Goal: Use online tool/utility: Utilize a website feature to perform a specific function

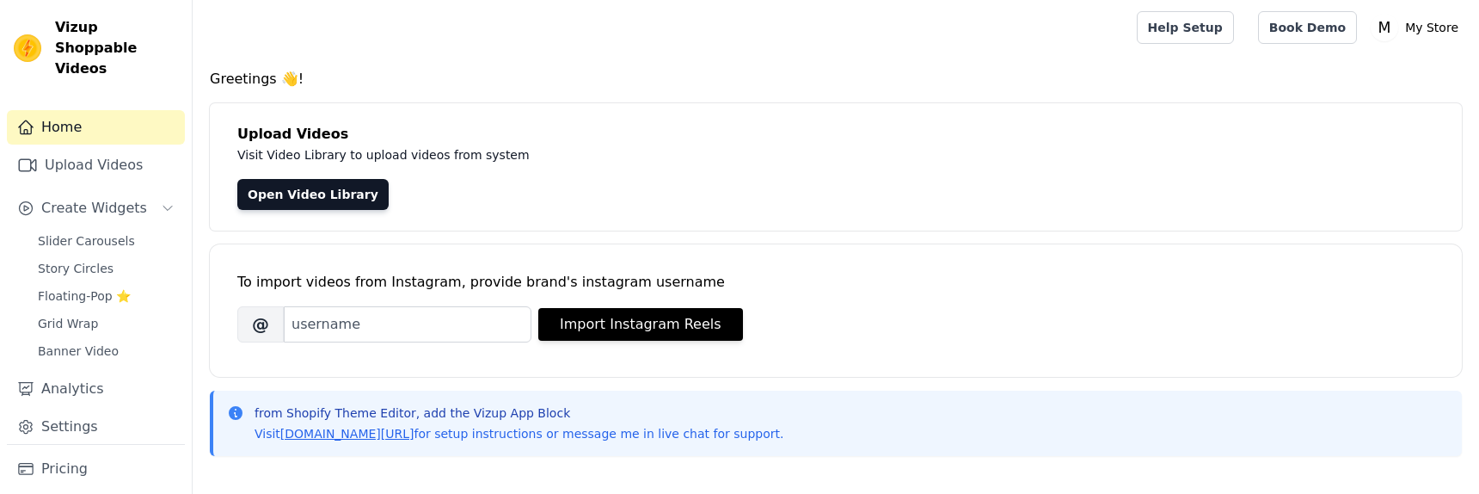
scroll to position [348, 0]
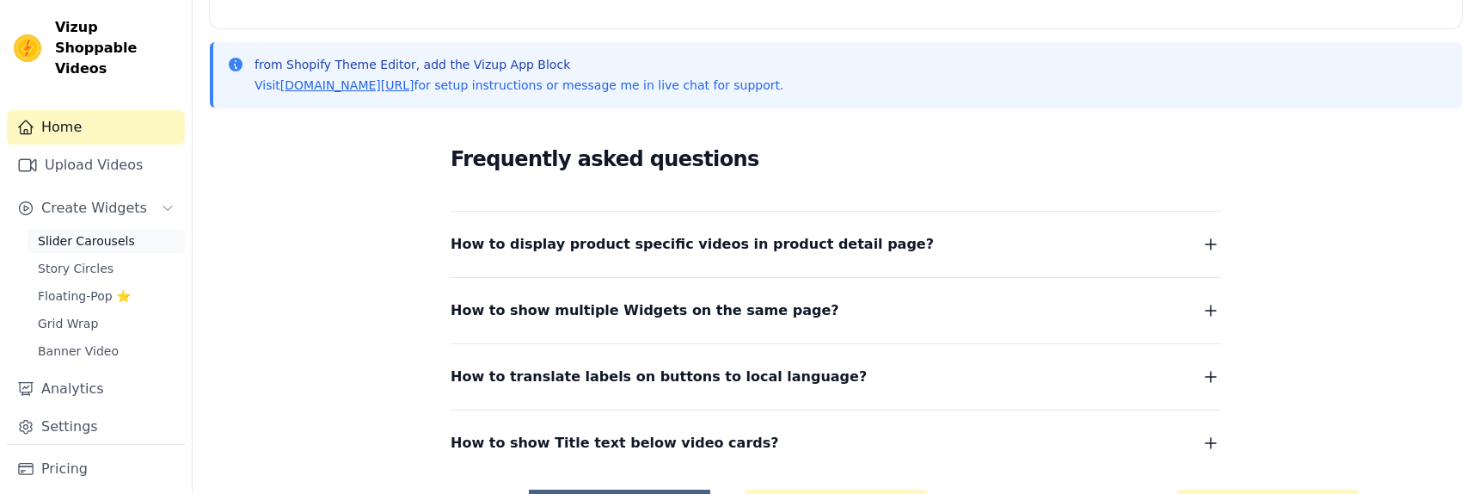
click at [120, 232] on span "Slider Carousels" at bounding box center [86, 240] width 97 height 17
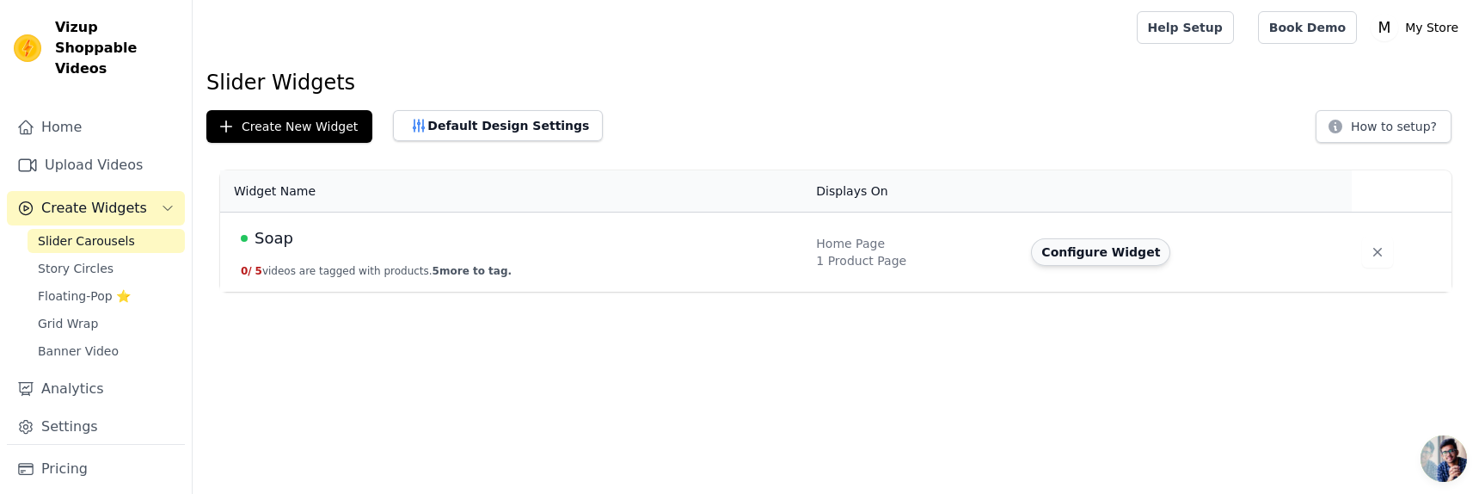
click at [1088, 249] on button "Configure Widget" at bounding box center [1100, 252] width 139 height 28
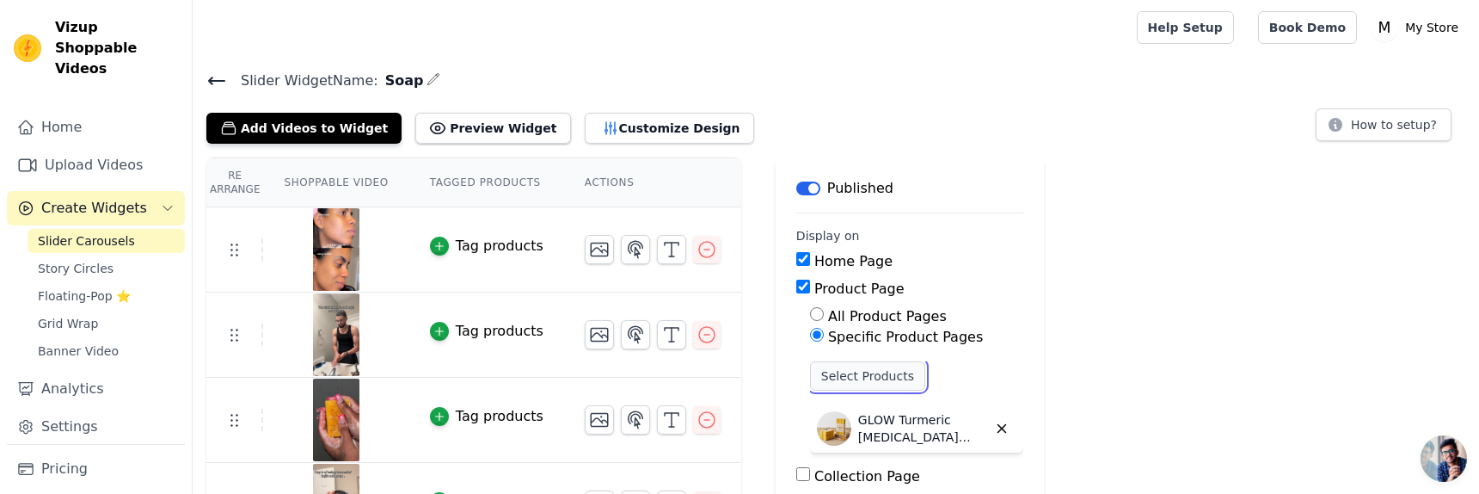
click at [843, 384] on button "Select Products" at bounding box center [867, 375] width 115 height 29
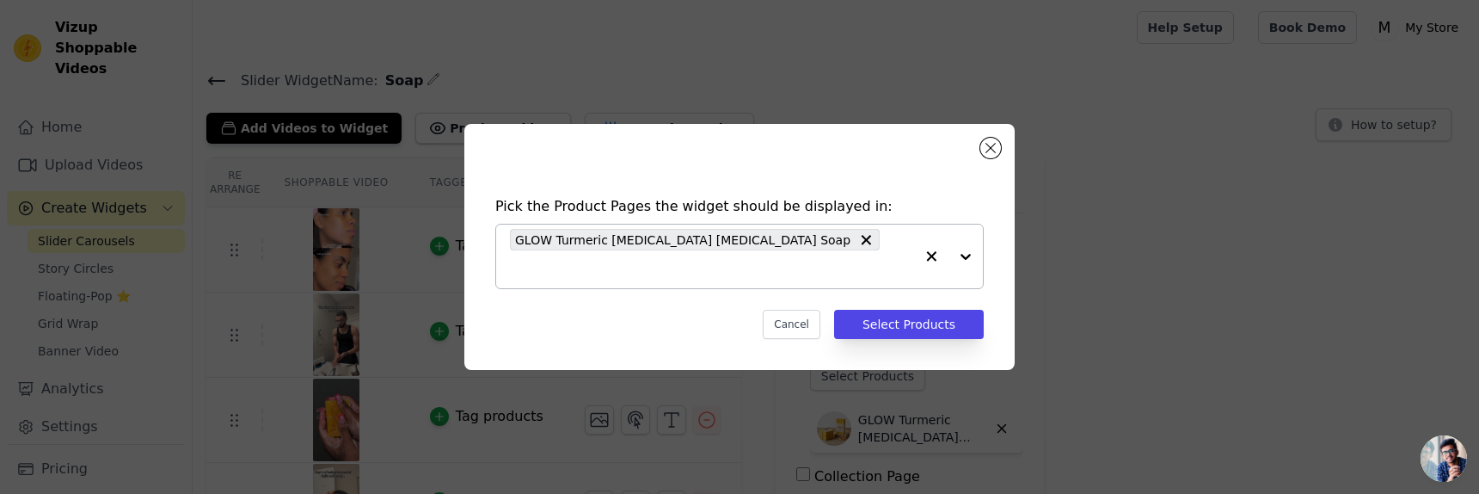
click at [959, 255] on div at bounding box center [948, 256] width 69 height 64
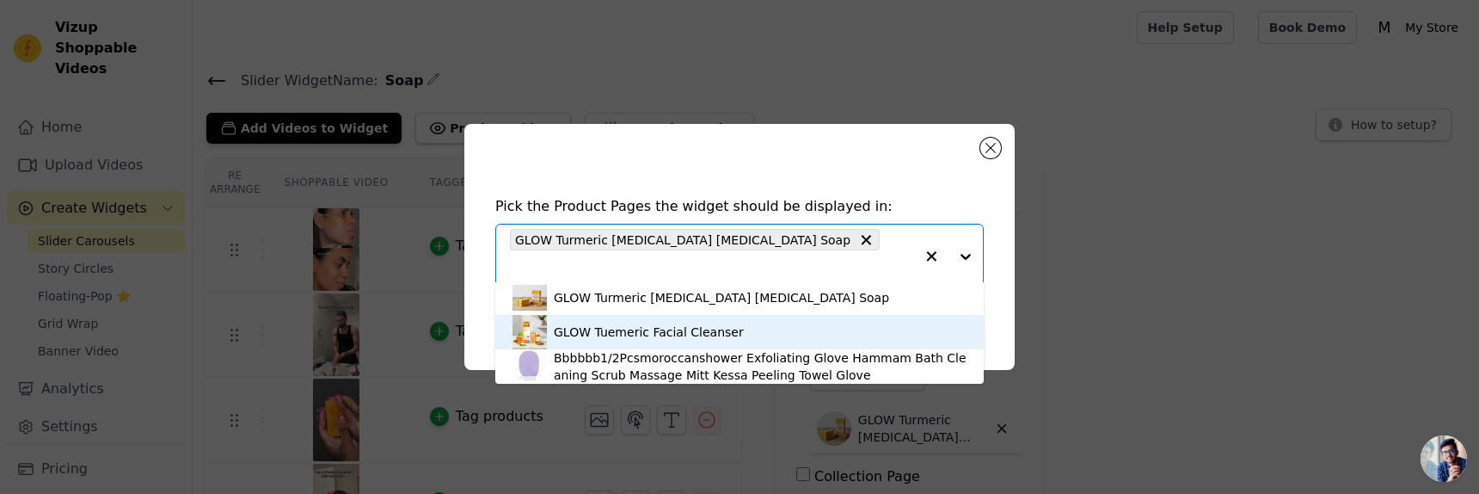
click at [787, 333] on div "GLOW Tuemeric Facial Cleanser" at bounding box center [740, 332] width 454 height 34
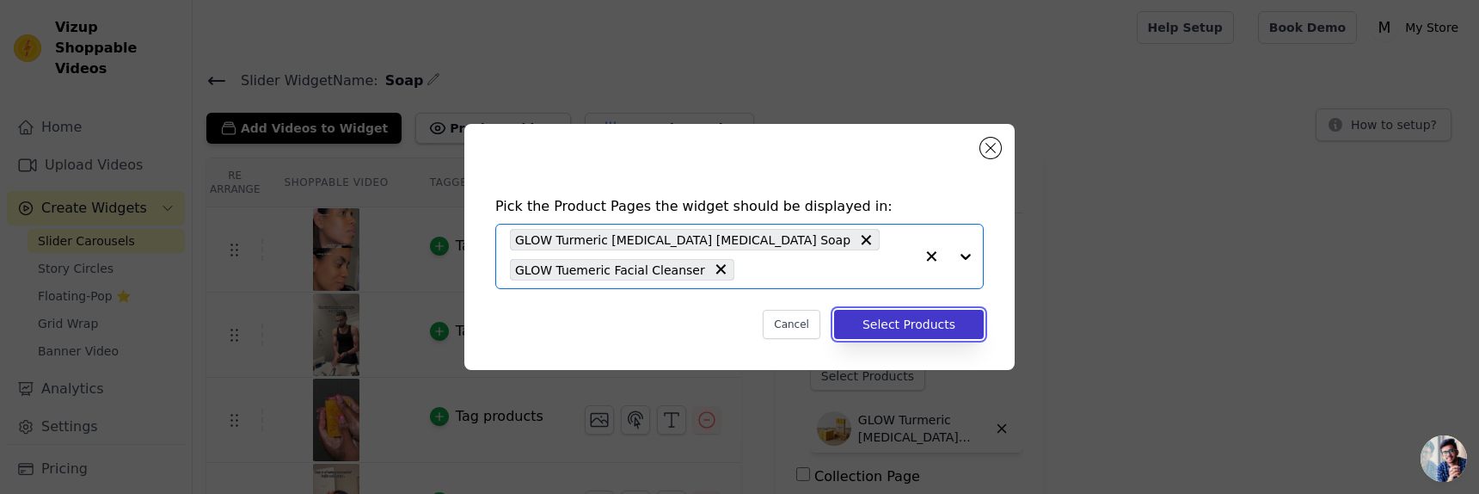
click at [863, 330] on button "Select Products" at bounding box center [909, 324] width 150 height 29
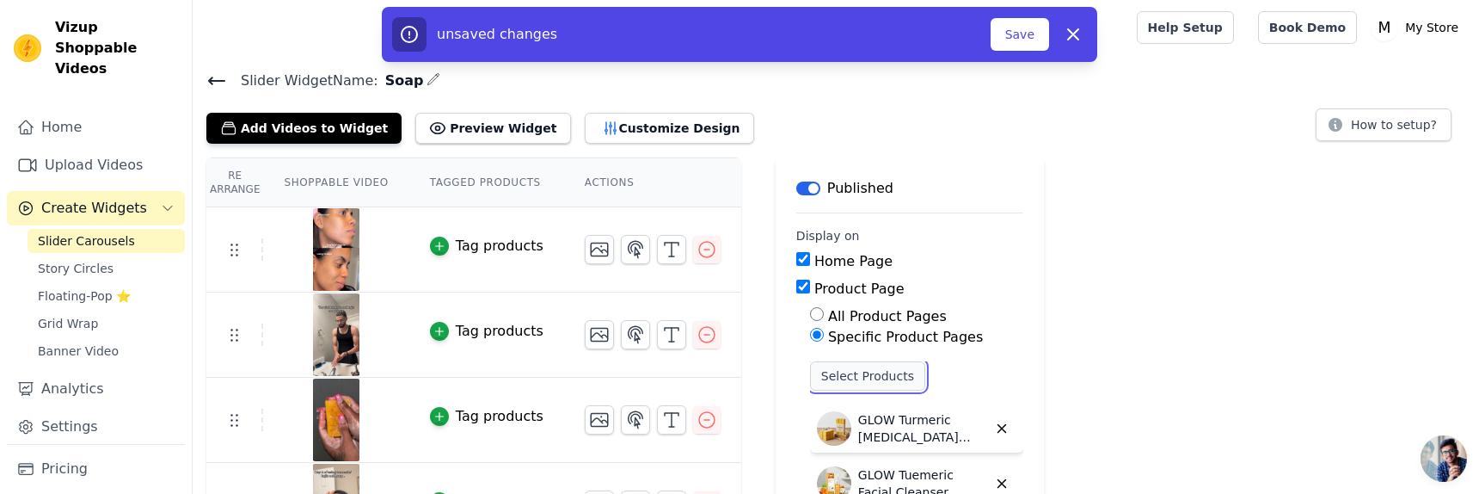
click at [888, 375] on button "Select Products" at bounding box center [867, 375] width 115 height 29
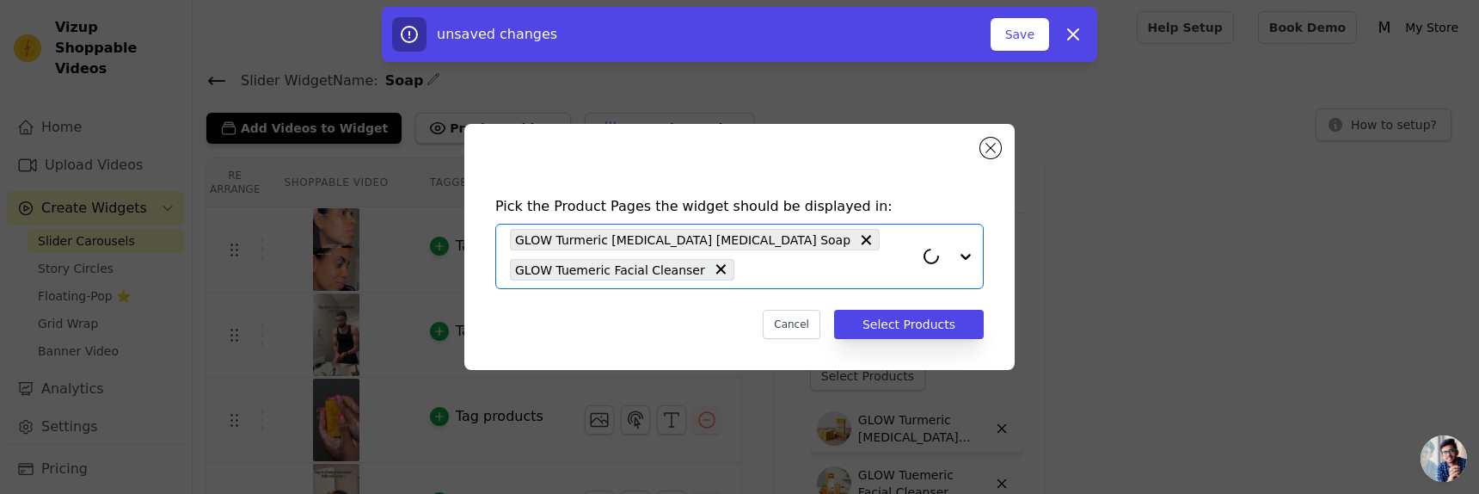
click at [860, 263] on input "text" at bounding box center [828, 269] width 171 height 21
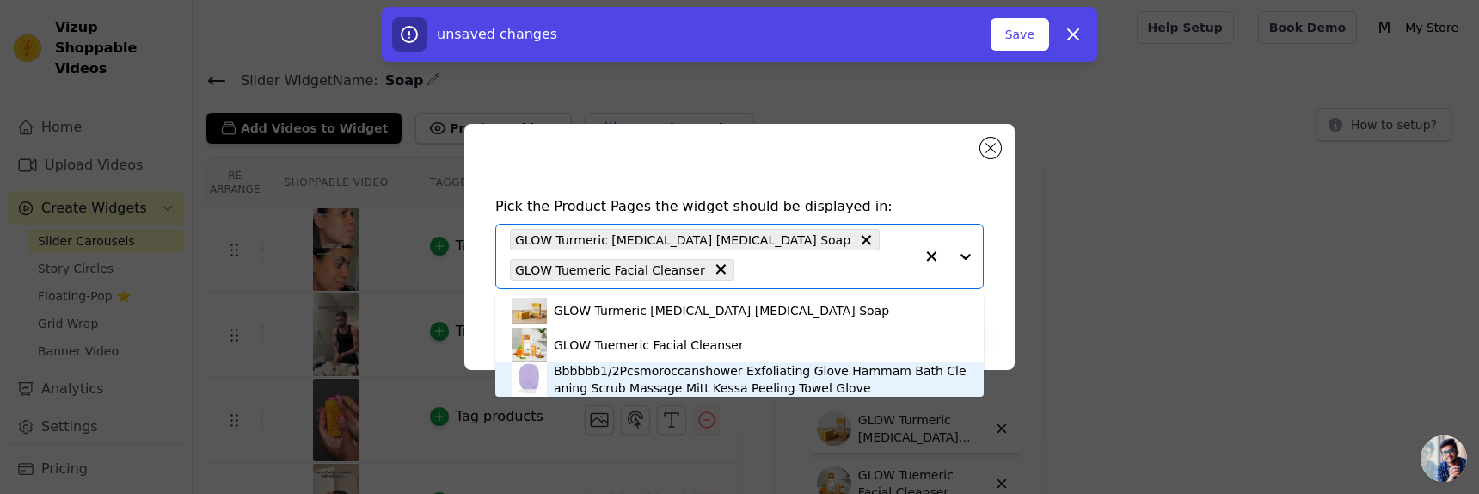
click at [684, 383] on div "Bbbbbb1/2Pcsmoroccanshower Exfoliating Glove Hammam Bath Cleaning Scrub Massage…" at bounding box center [760, 379] width 413 height 34
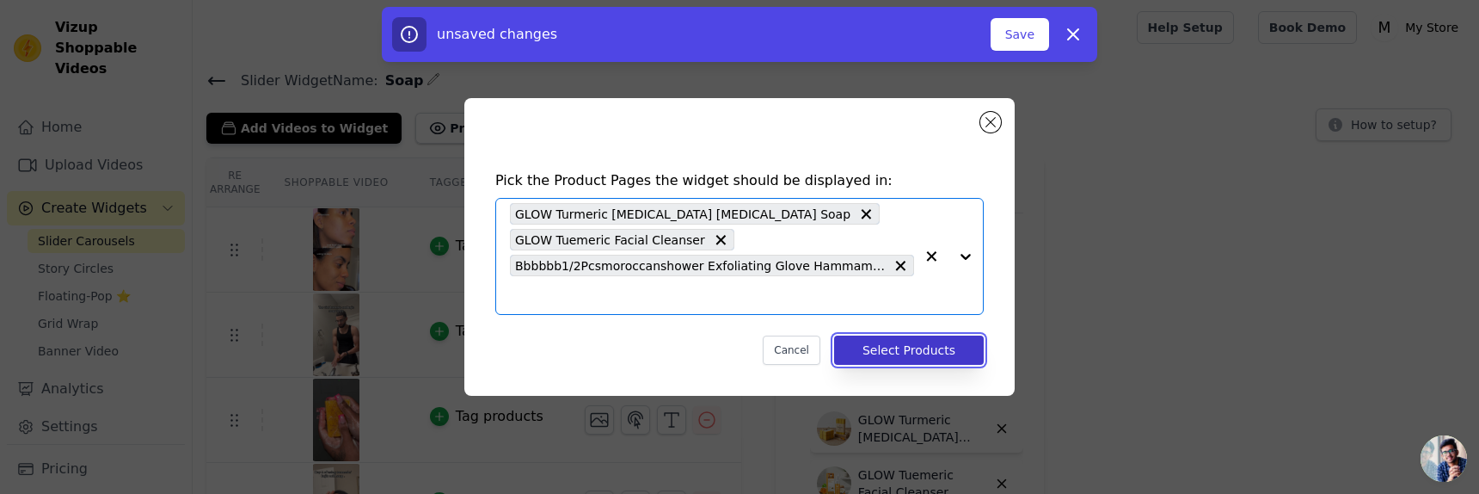
click at [900, 342] on button "Select Products" at bounding box center [909, 349] width 150 height 29
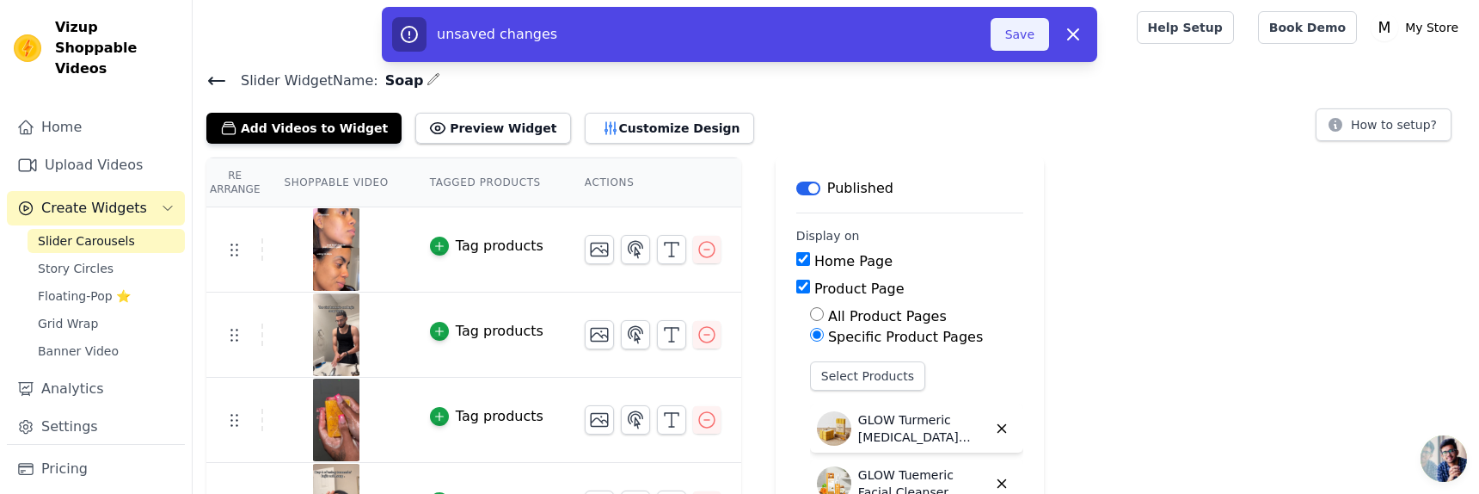
click at [1041, 31] on button "Save" at bounding box center [1020, 34] width 58 height 33
